Goal: Task Accomplishment & Management: Complete application form

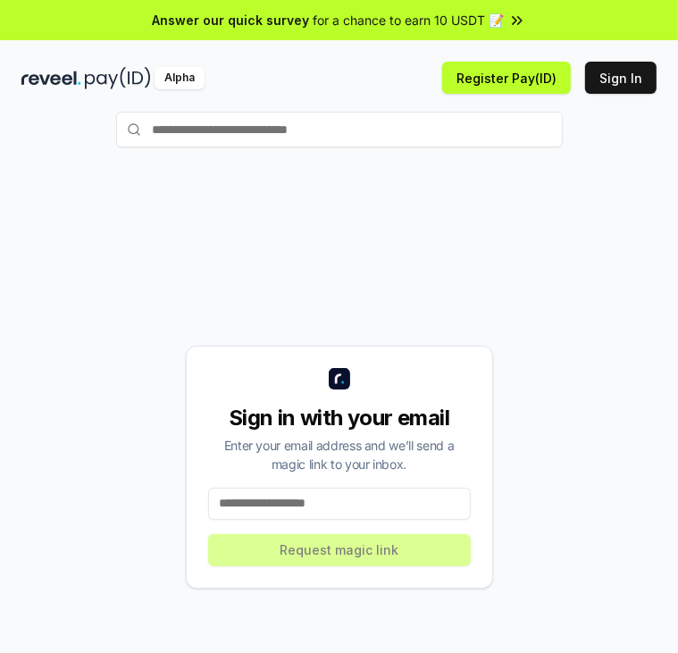
click at [510, 214] on div "Sign in with your email Enter your email address and we’ll send a magic link to…" at bounding box center [338, 466] width 635 height 567
click at [357, 510] on input at bounding box center [339, 503] width 262 height 32
type input "**********"
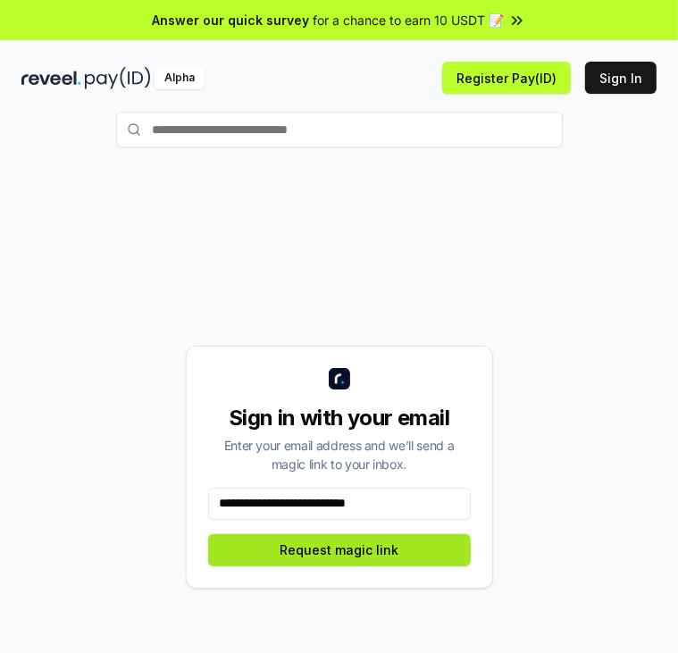
click at [351, 549] on button "Request magic link" at bounding box center [339, 550] width 262 height 32
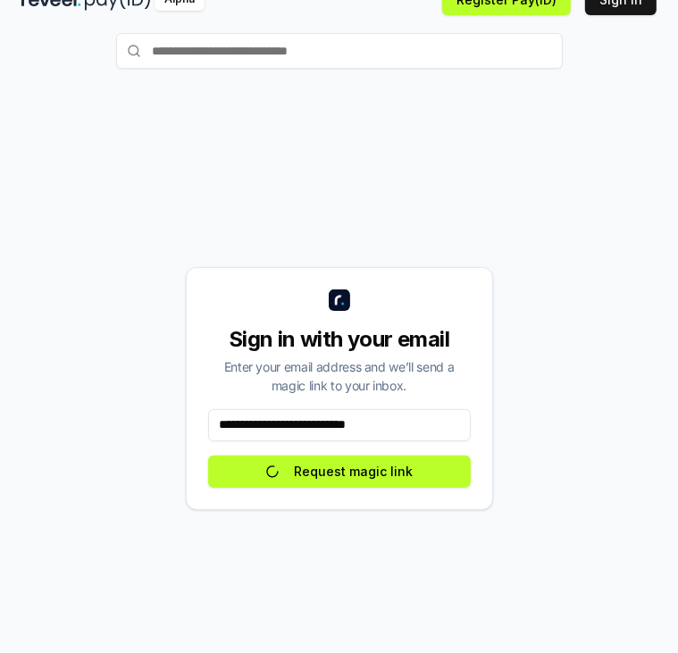
scroll to position [96, 0]
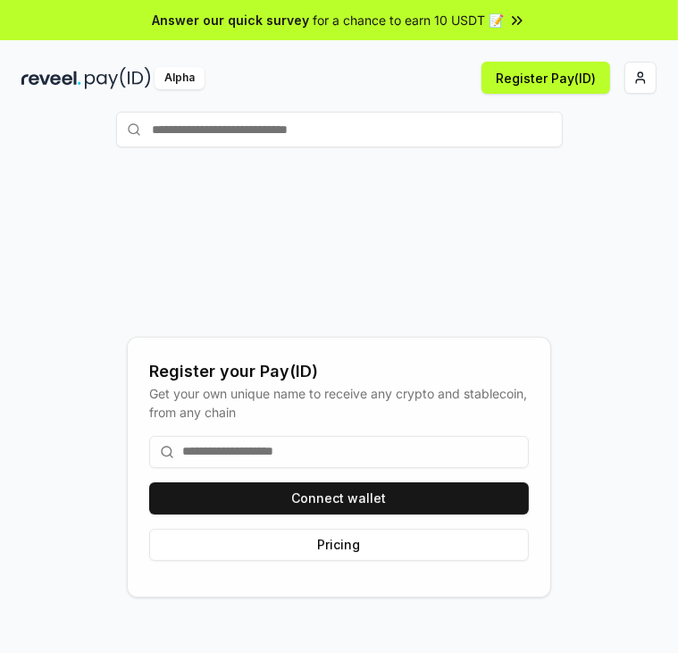
click at [213, 452] on input at bounding box center [338, 452] width 379 height 32
type input "**********"
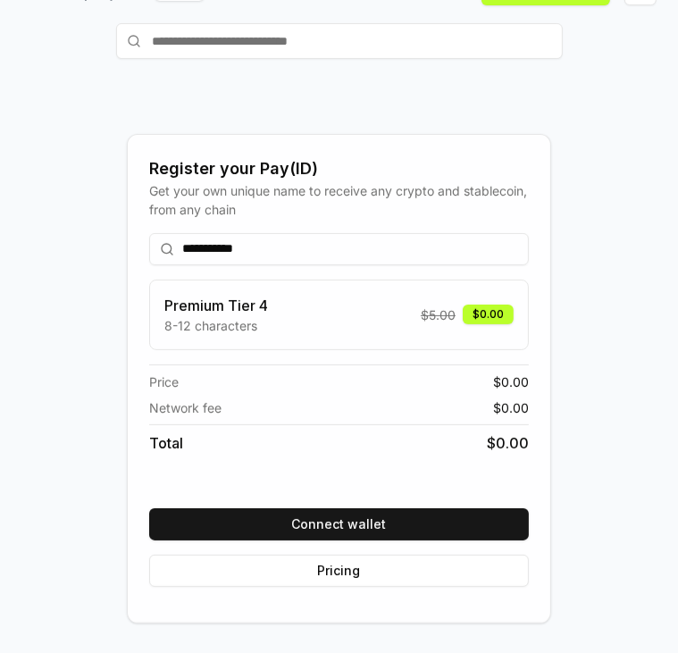
scroll to position [96, 0]
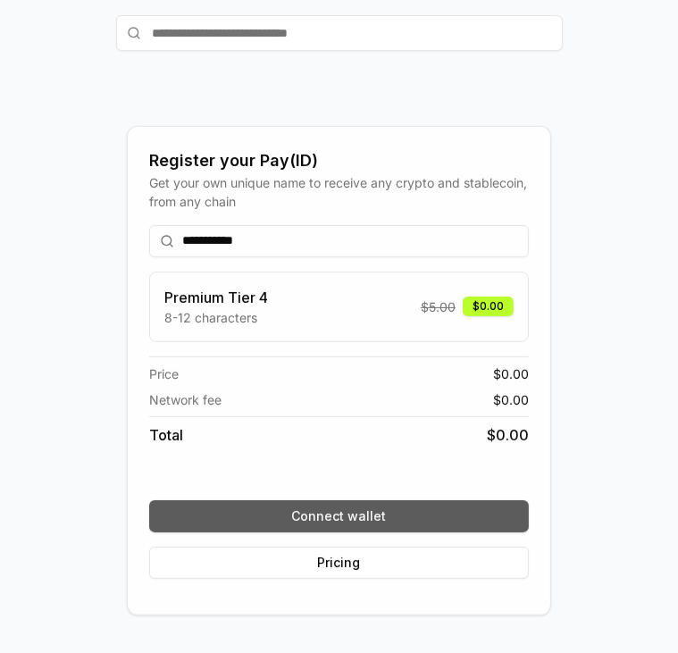
click at [206, 513] on button "Connect wallet" at bounding box center [338, 516] width 379 height 32
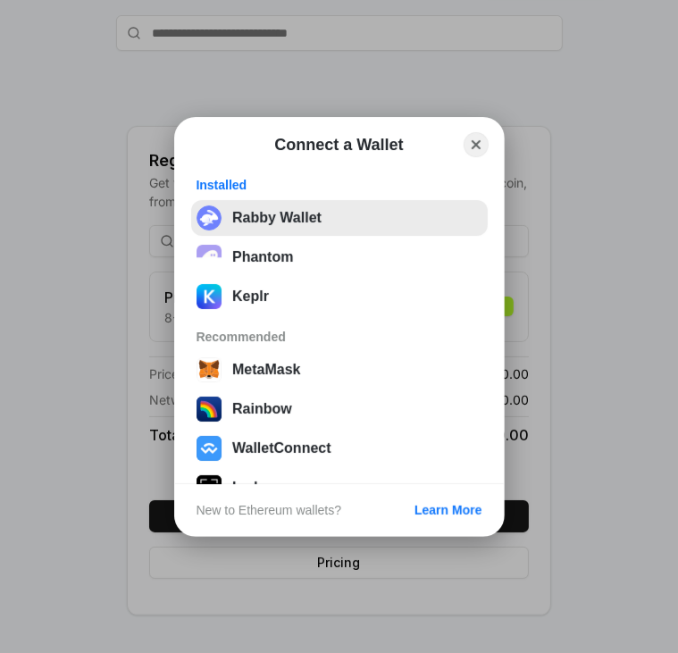
click at [314, 224] on button "Rabby Wallet" at bounding box center [339, 218] width 296 height 36
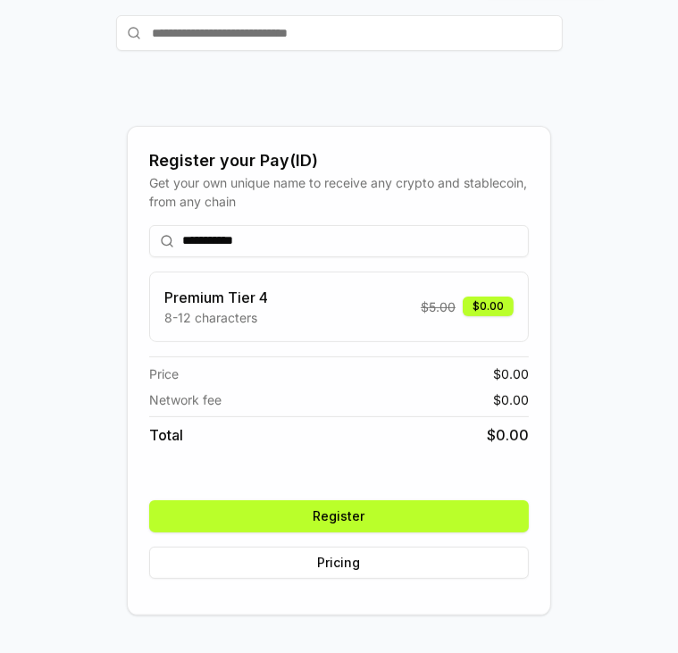
click at [287, 529] on button "Register" at bounding box center [338, 516] width 379 height 32
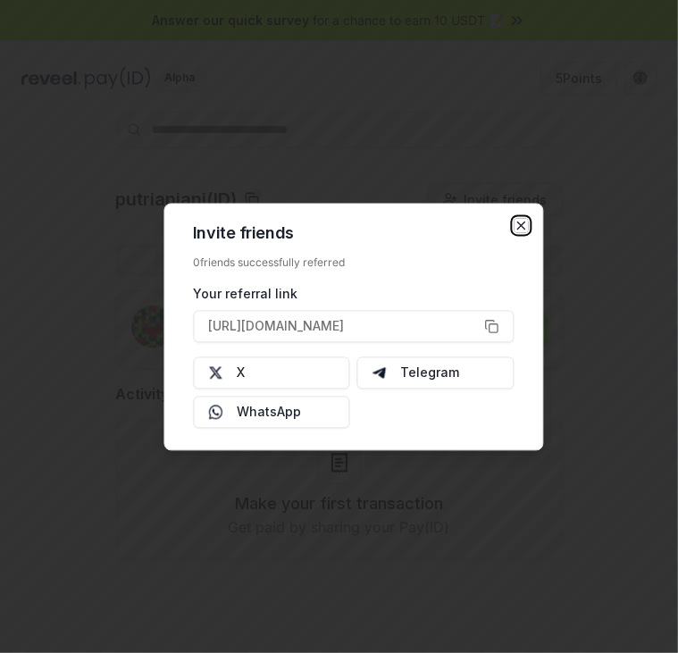
click at [521, 224] on icon "button" at bounding box center [520, 224] width 7 height 7
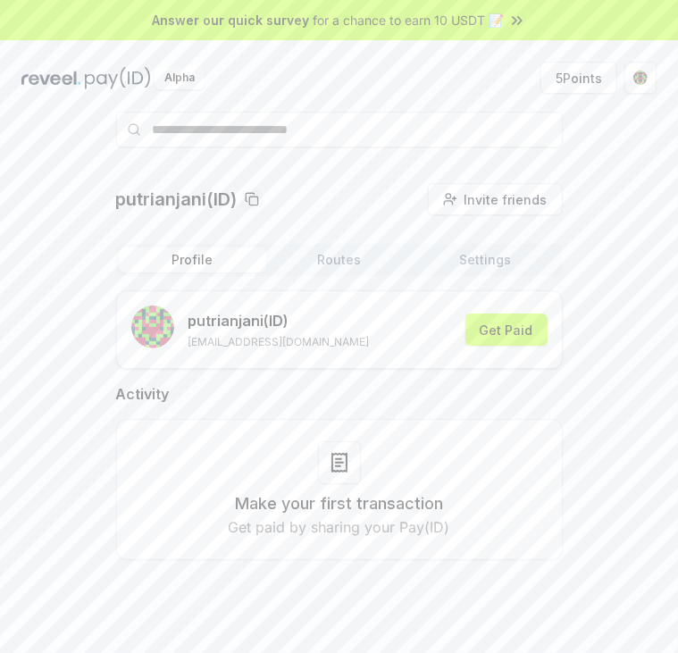
click at [93, 79] on img at bounding box center [118, 78] width 66 height 22
